Goal: Transaction & Acquisition: Purchase product/service

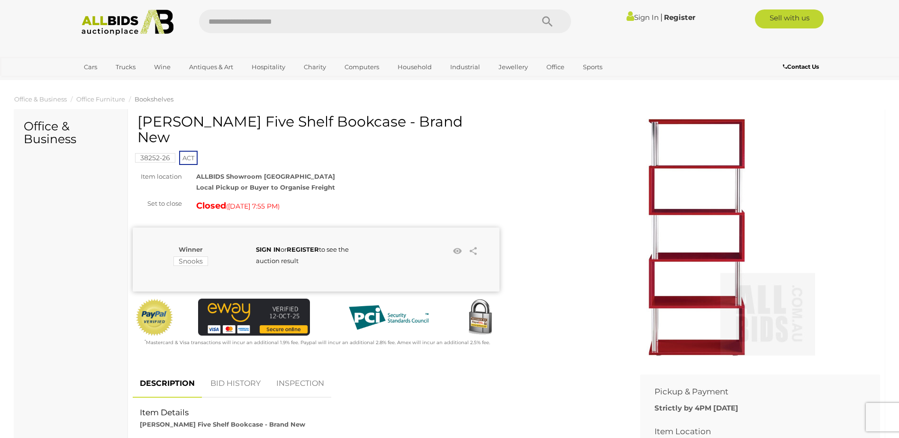
click at [724, 224] on img at bounding box center [696, 237] width 237 height 237
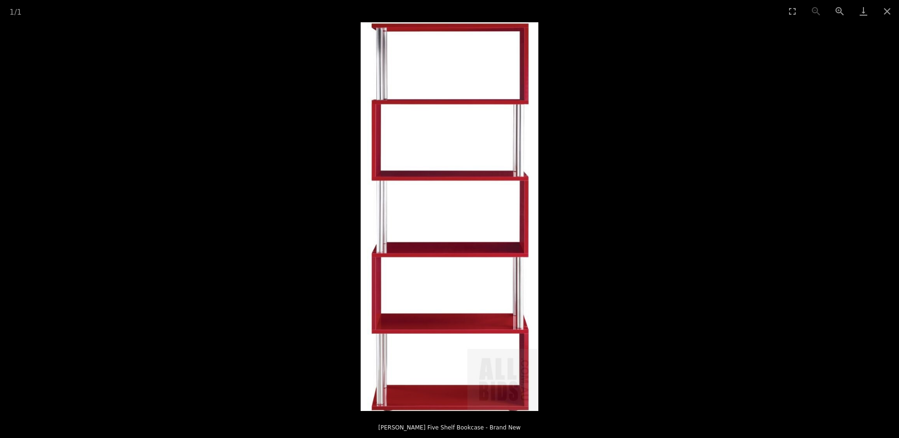
scroll to position [47, 0]
click at [893, 11] on button "Close gallery" at bounding box center [888, 11] width 24 height 22
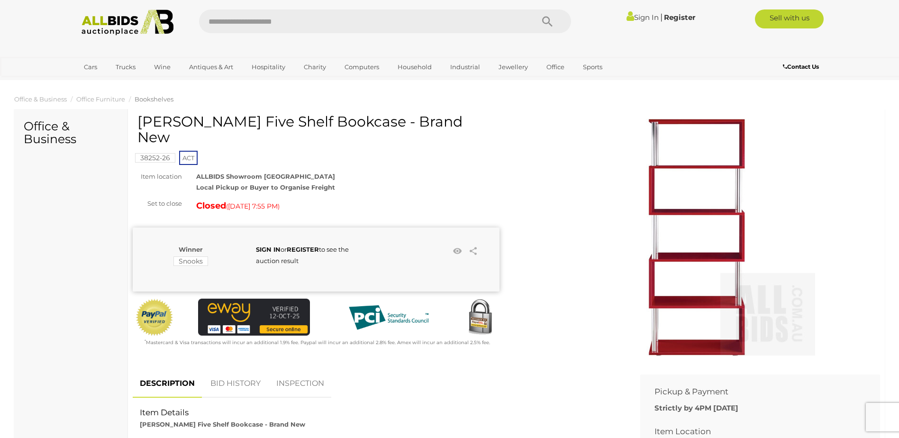
drag, startPoint x: 176, startPoint y: 120, endPoint x: 354, endPoint y: 126, distance: 178.3
click at [354, 126] on h1 "[PERSON_NAME] Five Shelf Bookcase - Brand New" at bounding box center [317, 129] width 360 height 31
drag, startPoint x: 354, startPoint y: 126, endPoint x: 337, endPoint y: 124, distance: 17.6
click at [337, 124] on h1 "[PERSON_NAME] Five Shelf Bookcase - Brand New" at bounding box center [317, 129] width 360 height 31
drag, startPoint x: 136, startPoint y: 124, endPoint x: 265, endPoint y: 132, distance: 128.7
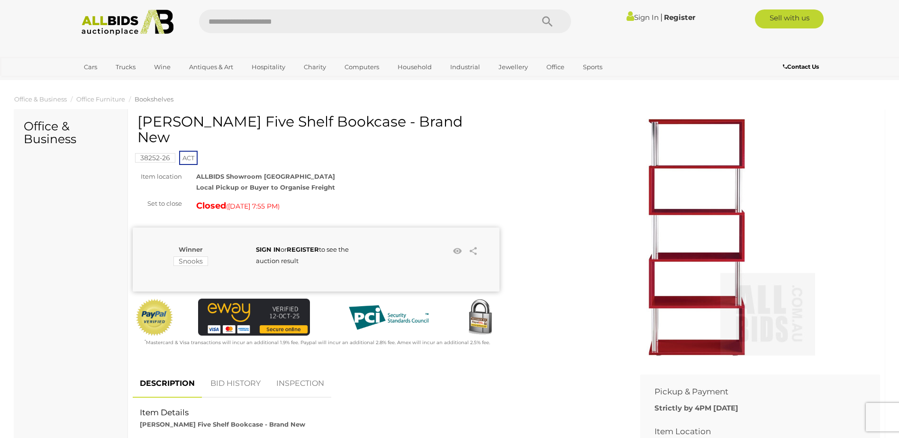
click at [265, 132] on div "[PERSON_NAME] Five Shelf Bookcase - Brand New 38252-26 ACT Item location Closed…" at bounding box center [316, 231] width 367 height 234
drag, startPoint x: 143, startPoint y: 124, endPoint x: 199, endPoint y: 98, distance: 62.2
click at [199, 98] on section "Office & Business Office Furniture Bookshelves Office & Business Warranty ACT )" at bounding box center [449, 438] width 899 height 694
drag, startPoint x: 375, startPoint y: 120, endPoint x: 143, endPoint y: 122, distance: 231.4
click at [143, 122] on h1 "[PERSON_NAME] Five Shelf Bookcase - Brand New" at bounding box center [317, 129] width 360 height 31
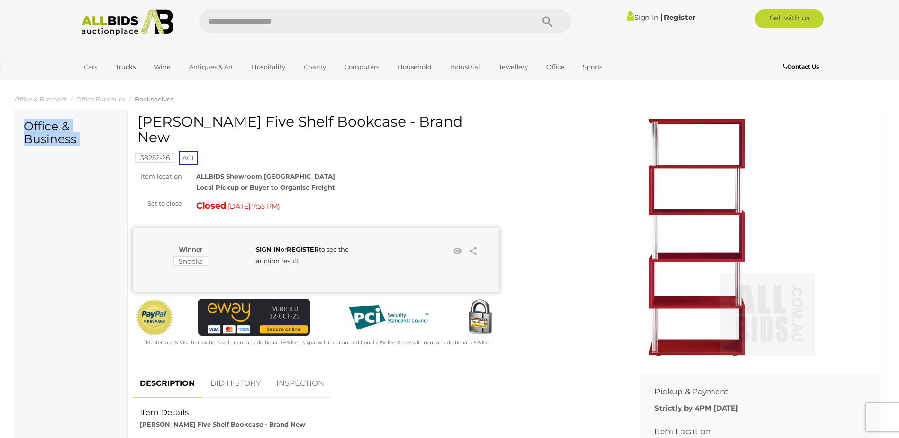
copy h1 "[PERSON_NAME] Five Shelf Bookcase"
